Goal: Task Accomplishment & Management: Use online tool/utility

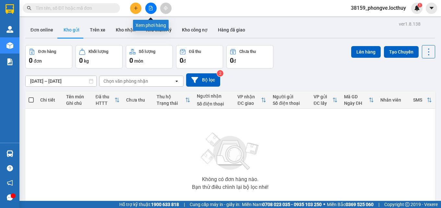
click at [150, 9] on icon "file-add" at bounding box center [151, 8] width 5 height 5
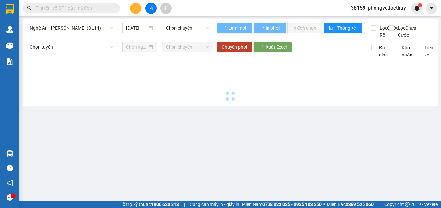
type input "[DATE]"
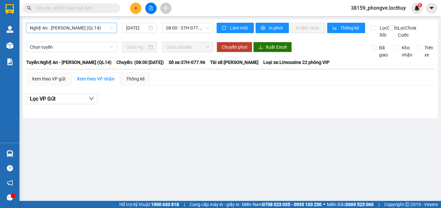
click at [95, 24] on span "Nghệ An - [PERSON_NAME] (QL14)" at bounding box center [71, 28] width 83 height 10
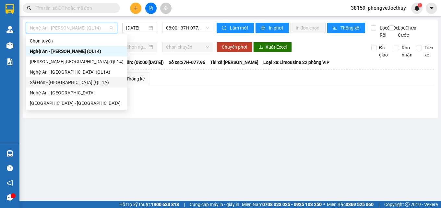
drag, startPoint x: 68, startPoint y: 83, endPoint x: 83, endPoint y: 61, distance: 26.6
click at [71, 80] on div "Sài Gòn - [GEOGRAPHIC_DATA] (QL 1A)" at bounding box center [77, 82] width 94 height 7
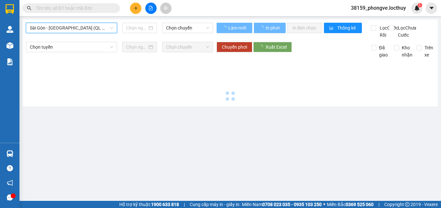
type input "[DATE]"
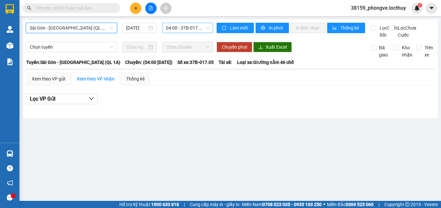
click at [190, 28] on span "04:00 - 37B-017.05 - ([GEOGRAPHIC_DATA][PERSON_NAME])" at bounding box center [187, 28] width 43 height 10
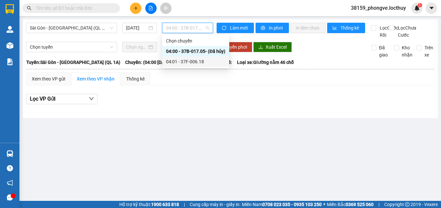
click at [194, 58] on div "04:01 - 37F-006.18" at bounding box center [195, 61] width 59 height 7
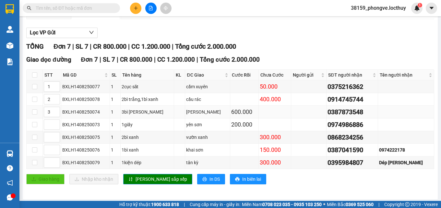
scroll to position [75, 0]
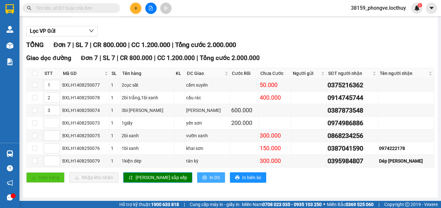
click at [210, 177] on span "In DS" at bounding box center [215, 177] width 10 height 7
